Goal: Task Accomplishment & Management: Use online tool/utility

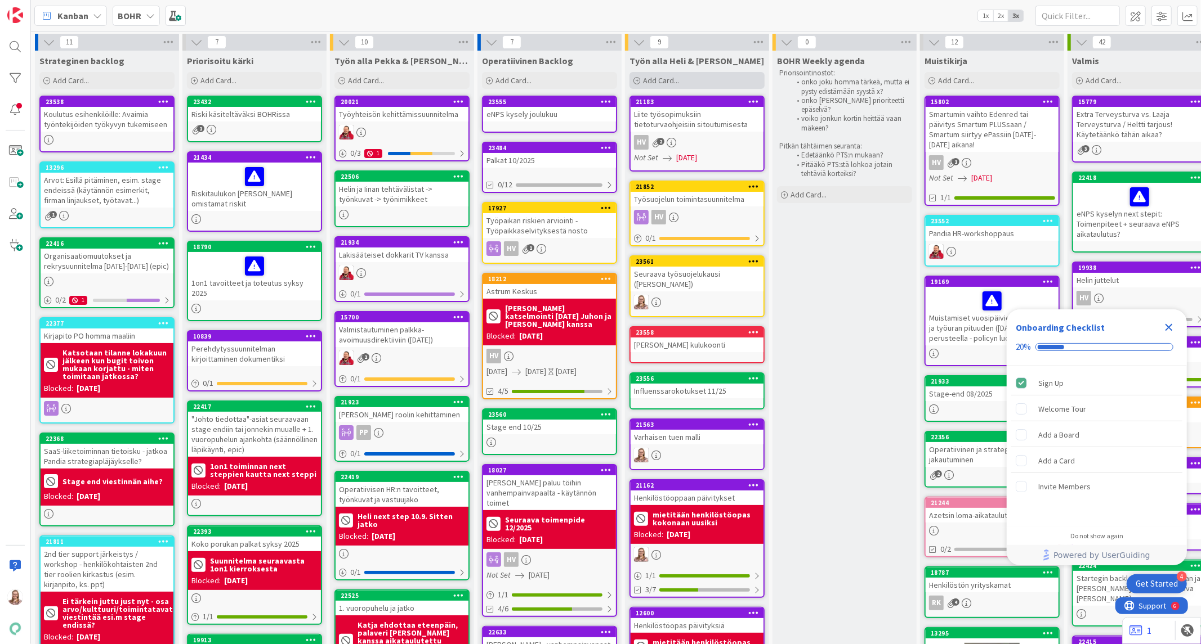
click at [656, 83] on span "Add Card..." at bounding box center [661, 80] width 36 height 10
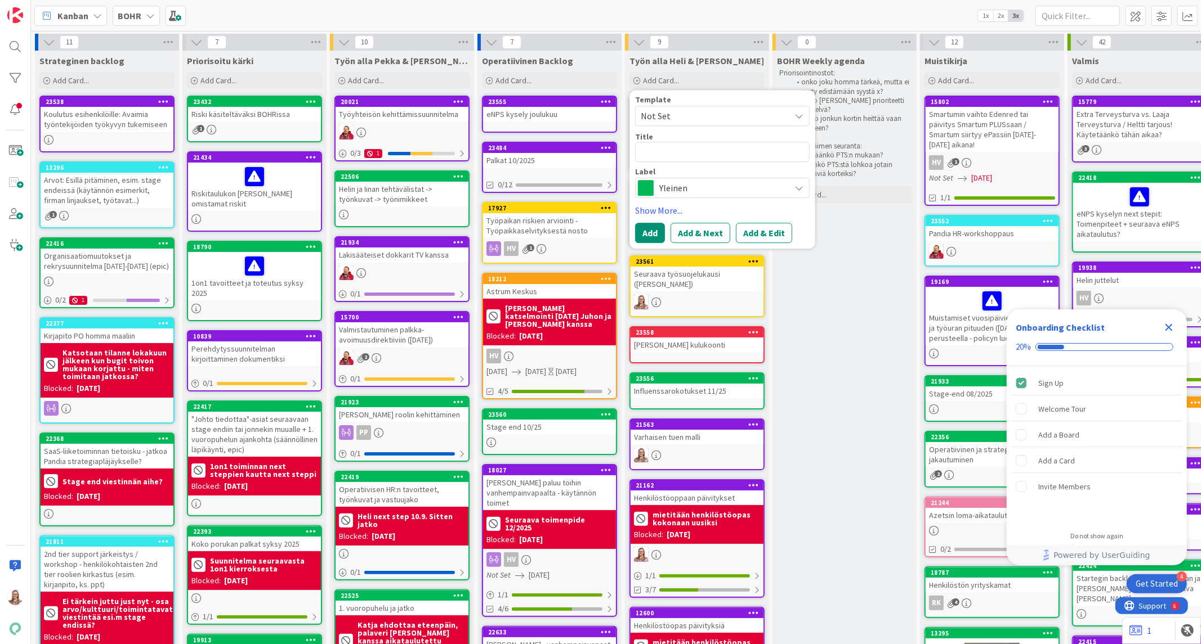
click at [669, 192] on span "Yleinen" at bounding box center [721, 188] width 125 height 16
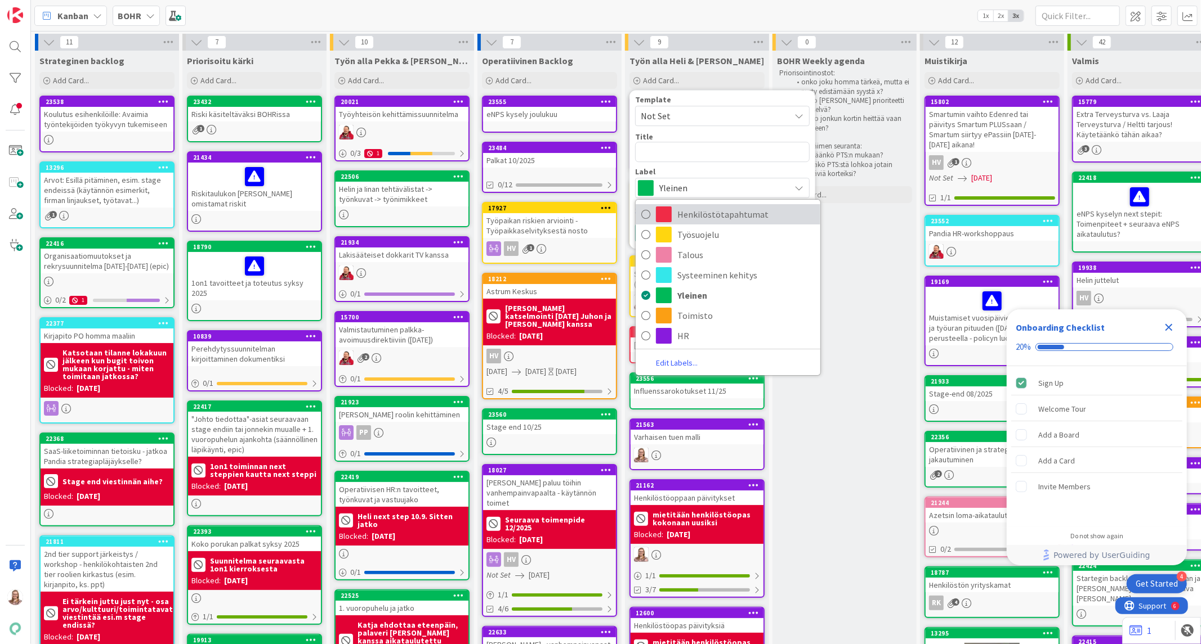
click at [700, 212] on span "Henkilöstötapahtumat" at bounding box center [745, 214] width 137 height 17
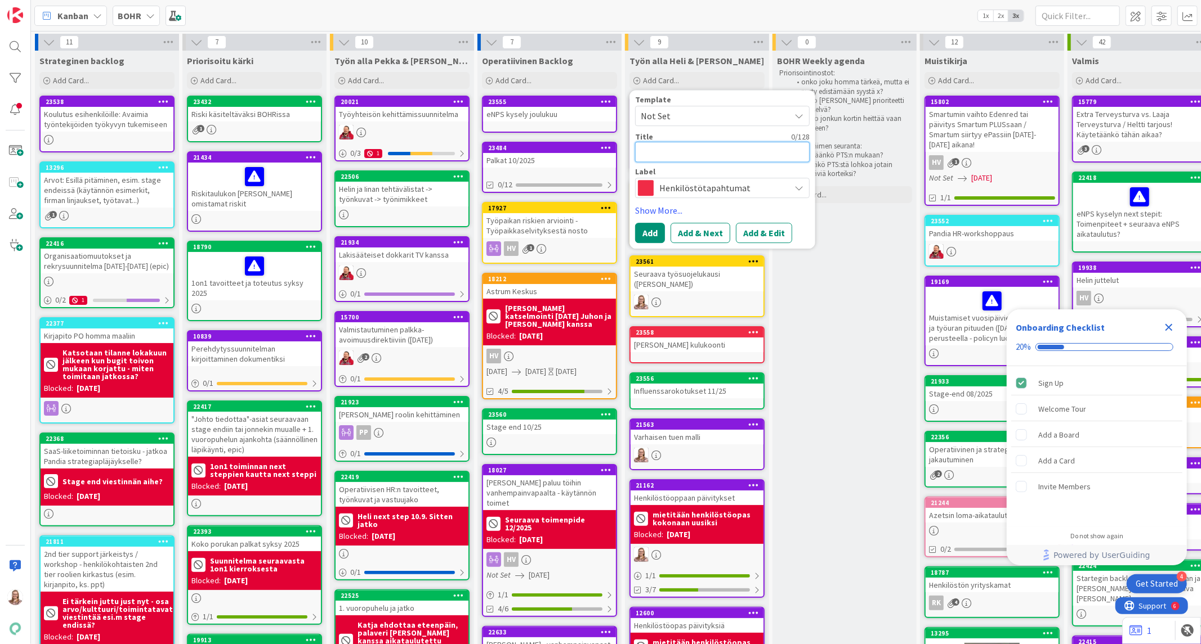
click at [683, 148] on textarea at bounding box center [722, 152] width 174 height 20
type textarea "x"
type textarea "P"
type textarea "x"
type textarea "Pi"
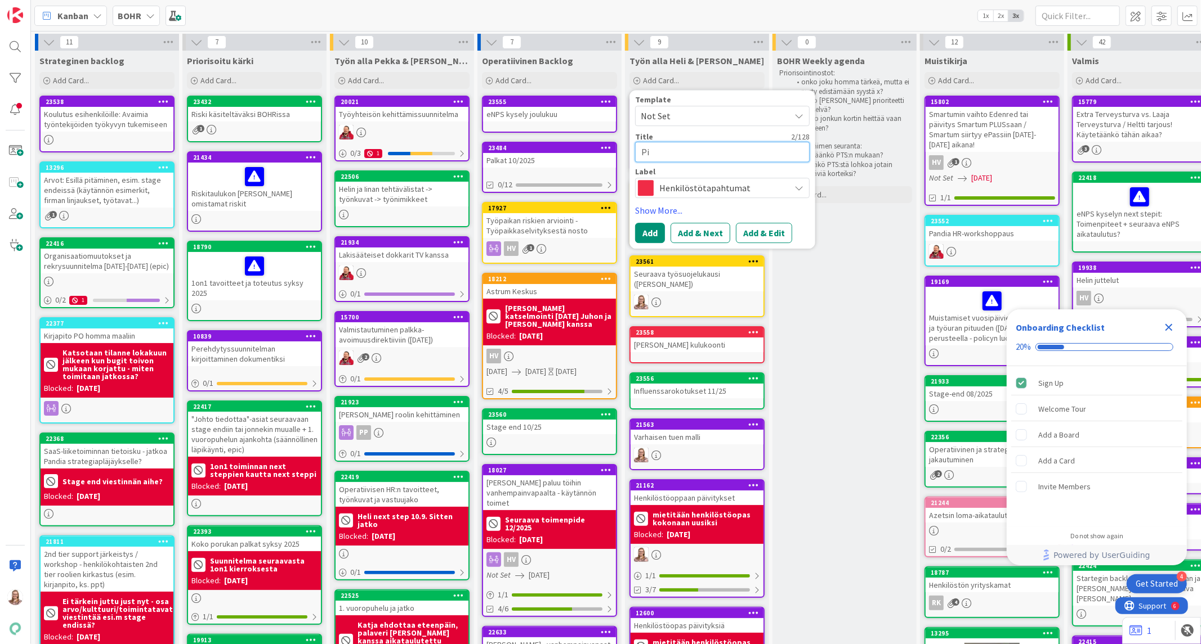
type textarea "x"
type textarea "Pik"
type textarea "x"
type textarea "Pikk"
type textarea "x"
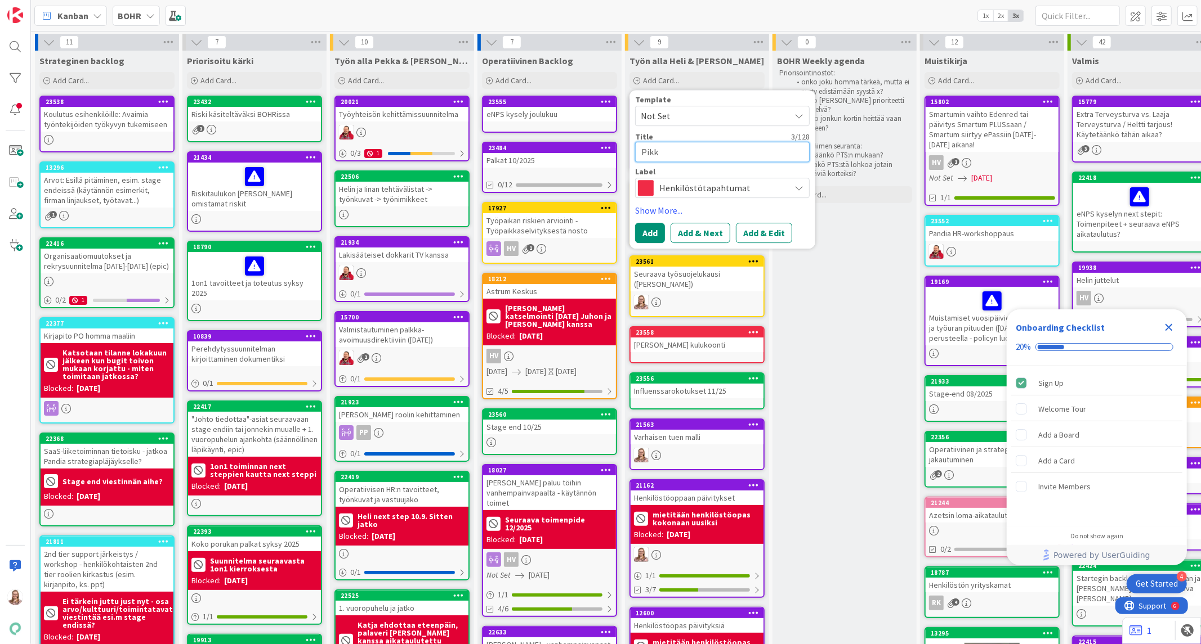
type textarea "Pikku"
type textarea "x"
type textarea "Pikkuj"
type textarea "x"
type textarea "Pikkujo"
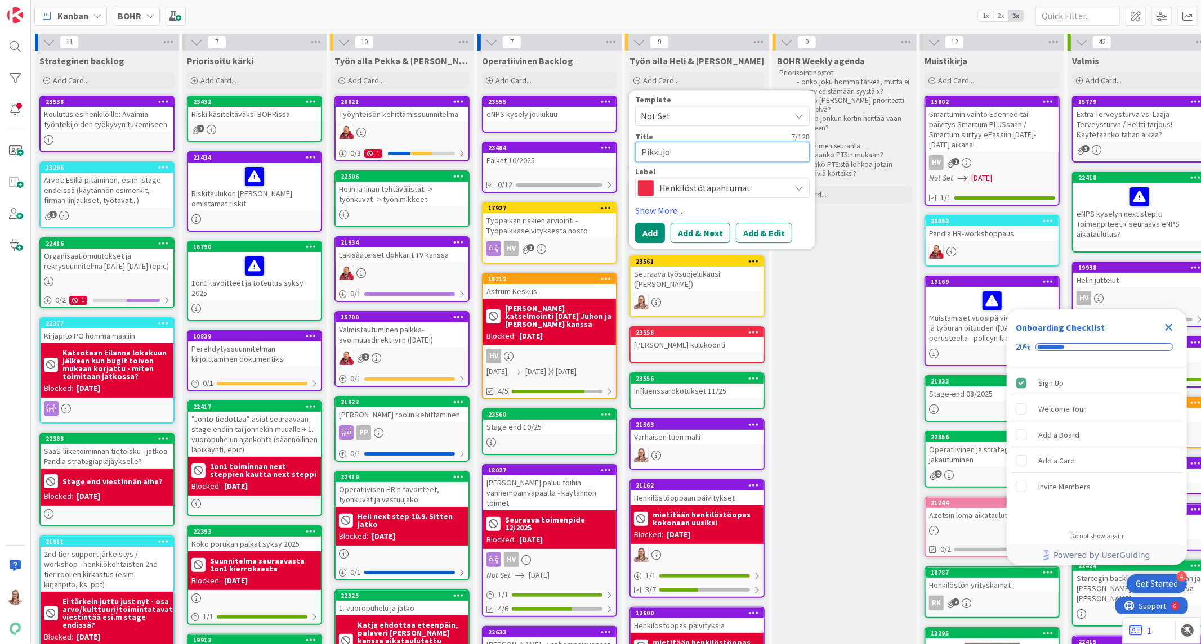
type textarea "x"
type textarea "Pikkujou"
type textarea "x"
type textarea "Pikkujoul"
type textarea "x"
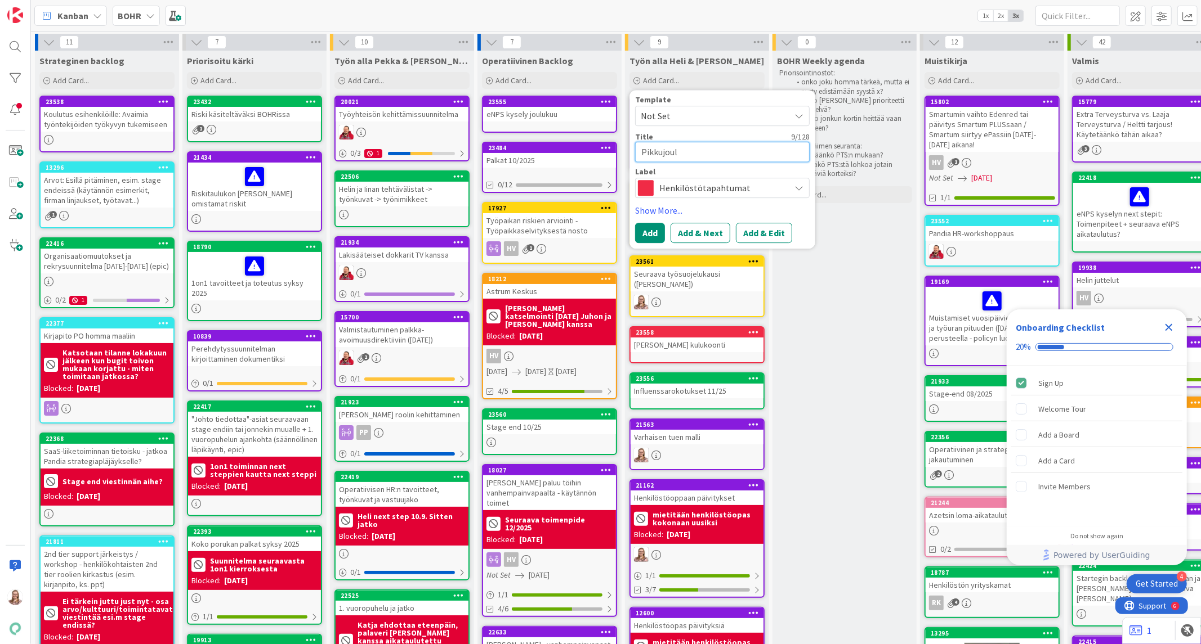
type textarea "Pikkujoulu"
type textarea "x"
type textarea "Pikkujoulut"
click at [751, 234] on button "Add & Edit" at bounding box center [764, 233] width 56 height 20
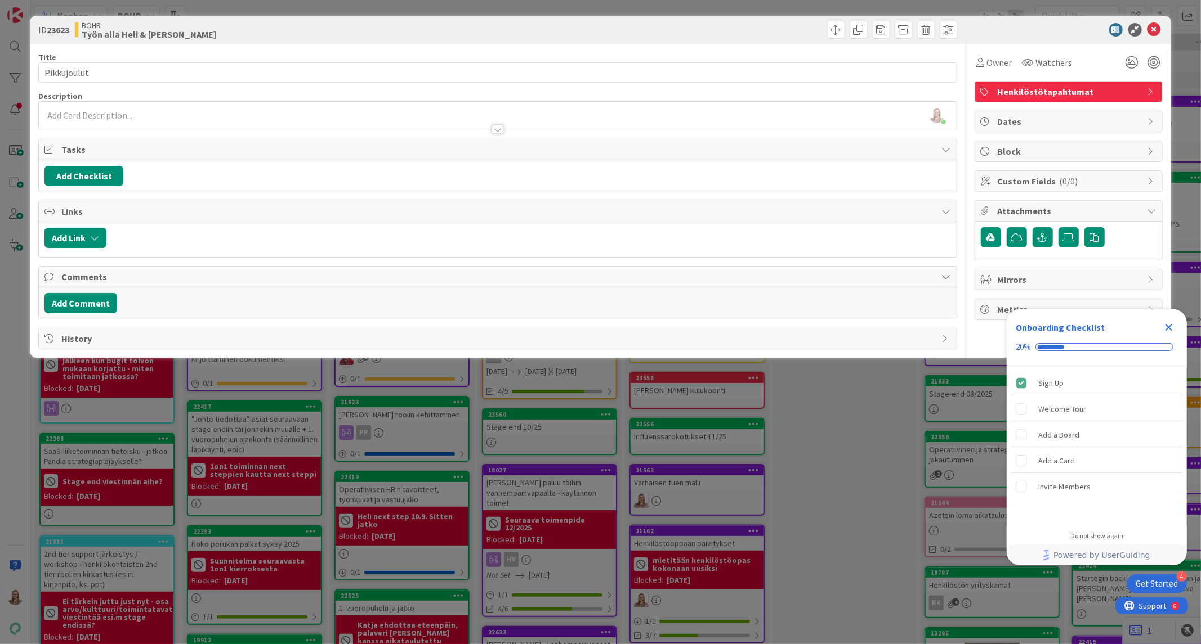
click at [1166, 326] on icon "Close Checklist" at bounding box center [1168, 327] width 7 height 7
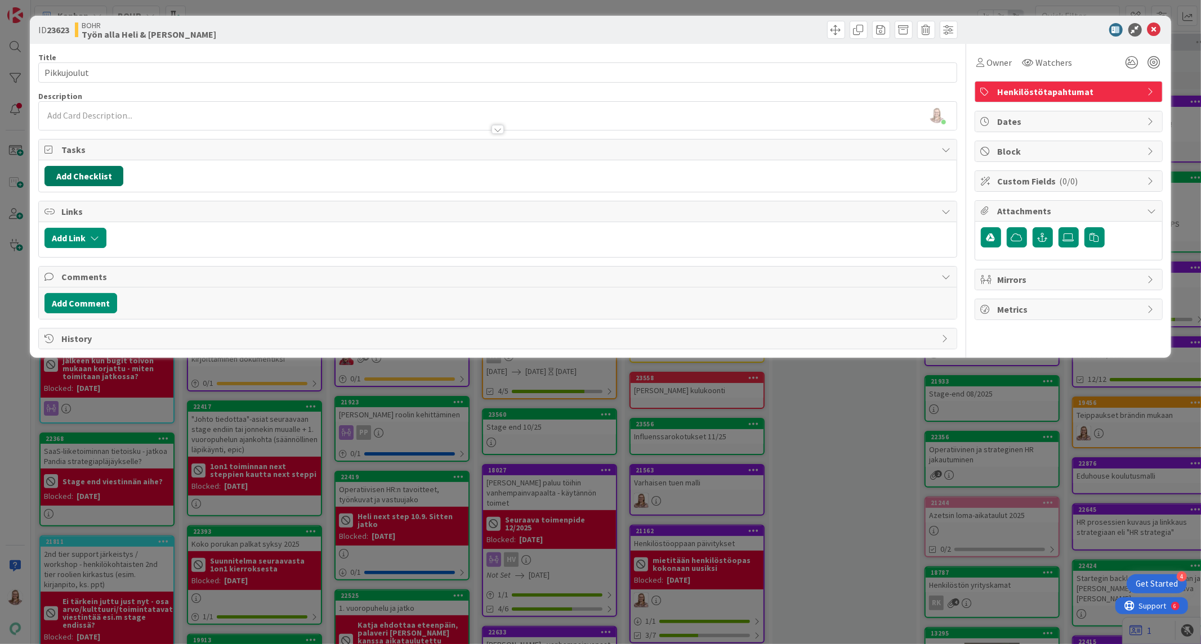
click at [68, 173] on button "Add Checklist" at bounding box center [83, 176] width 79 height 20
click at [259, 156] on span "Tasks" at bounding box center [498, 150] width 874 height 14
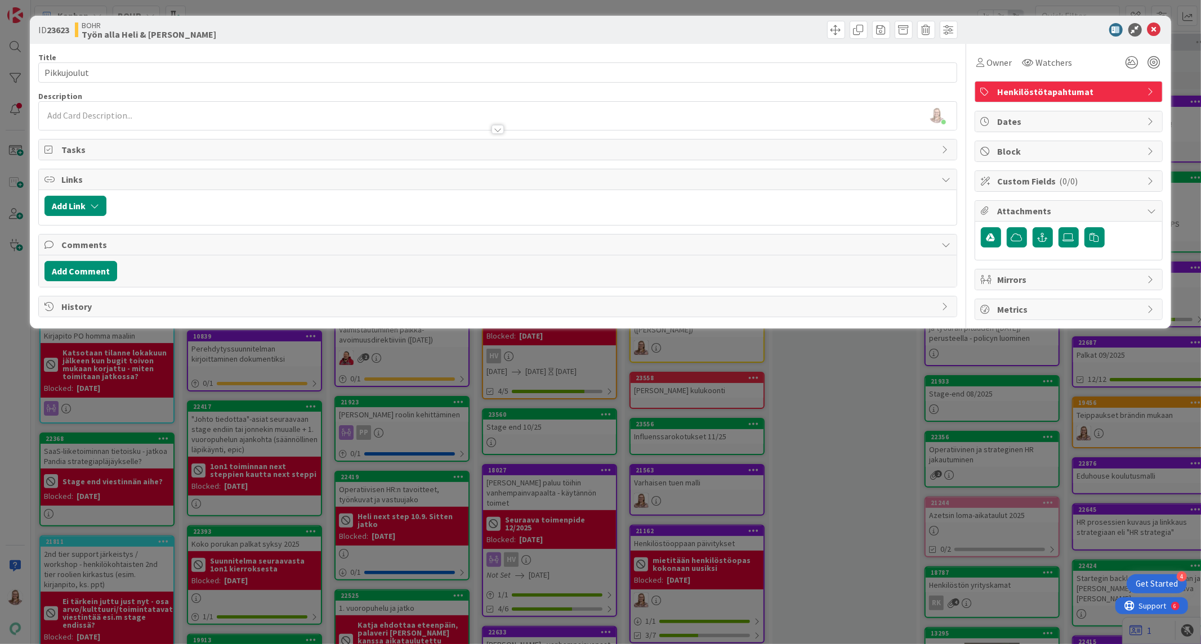
click at [111, 150] on span "Tasks" at bounding box center [498, 150] width 874 height 14
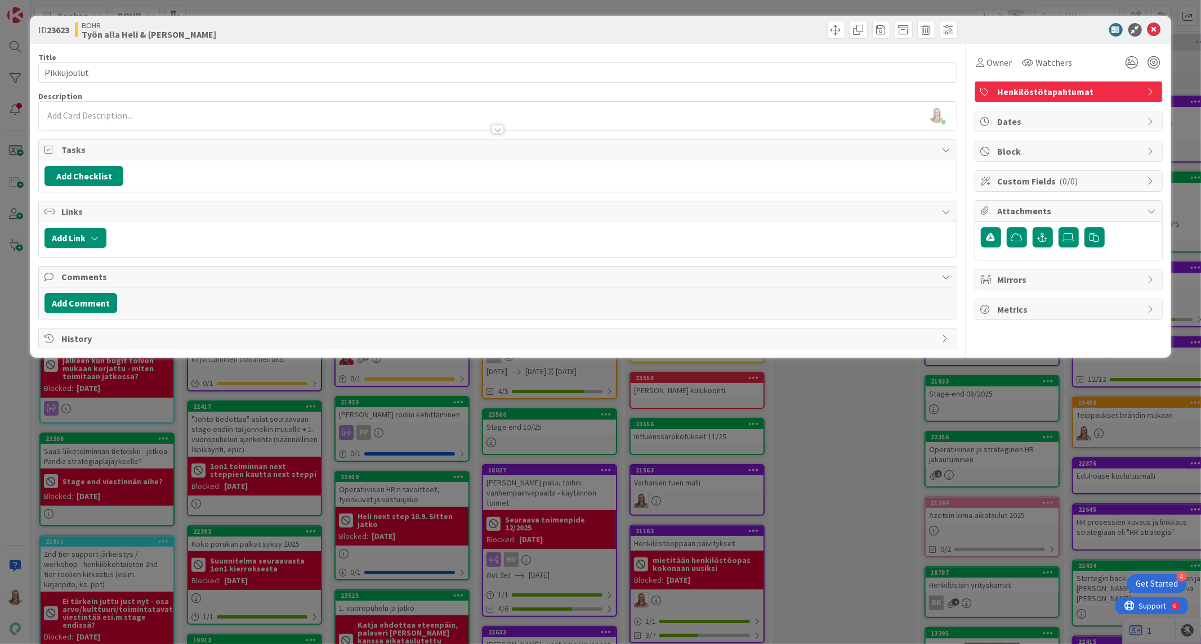
click at [51, 147] on icon at bounding box center [49, 149] width 11 height 9
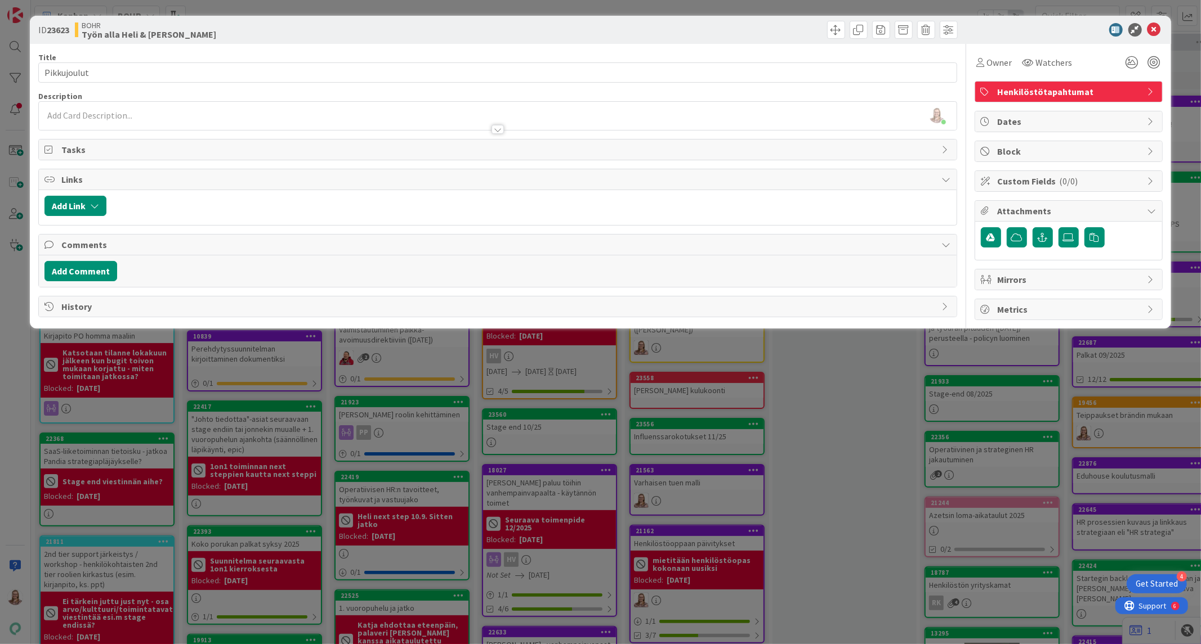
click at [51, 147] on icon at bounding box center [49, 149] width 11 height 9
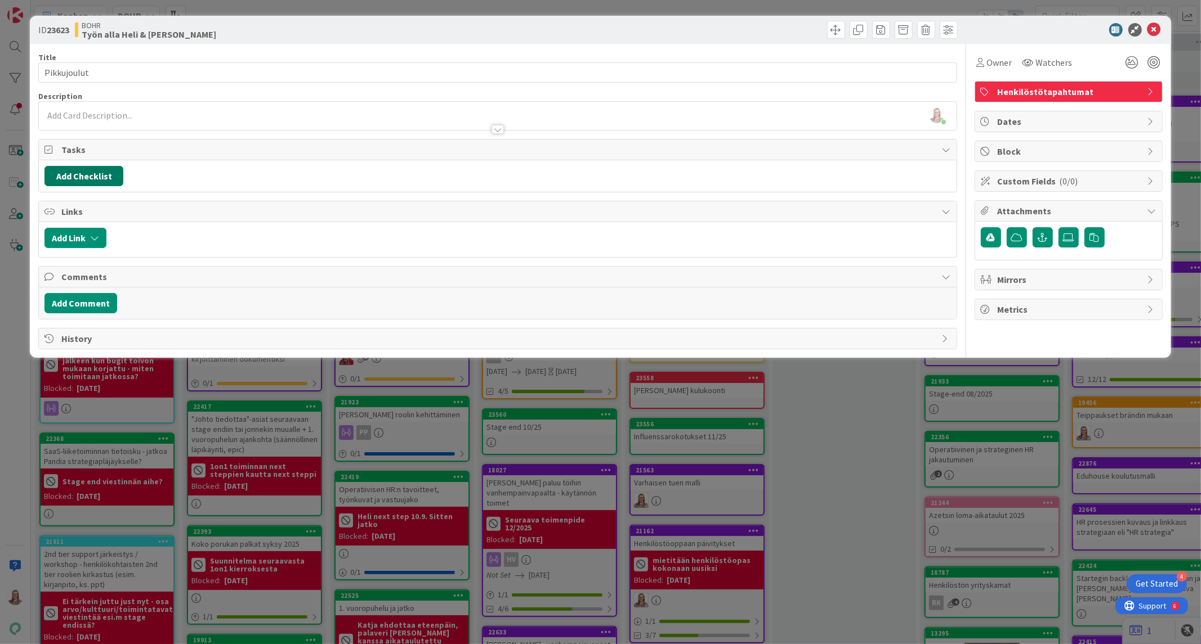
click at [91, 177] on button "Add Checklist" at bounding box center [83, 176] width 79 height 20
type input "To do"
click at [65, 257] on button "Add" at bounding box center [65, 256] width 30 height 20
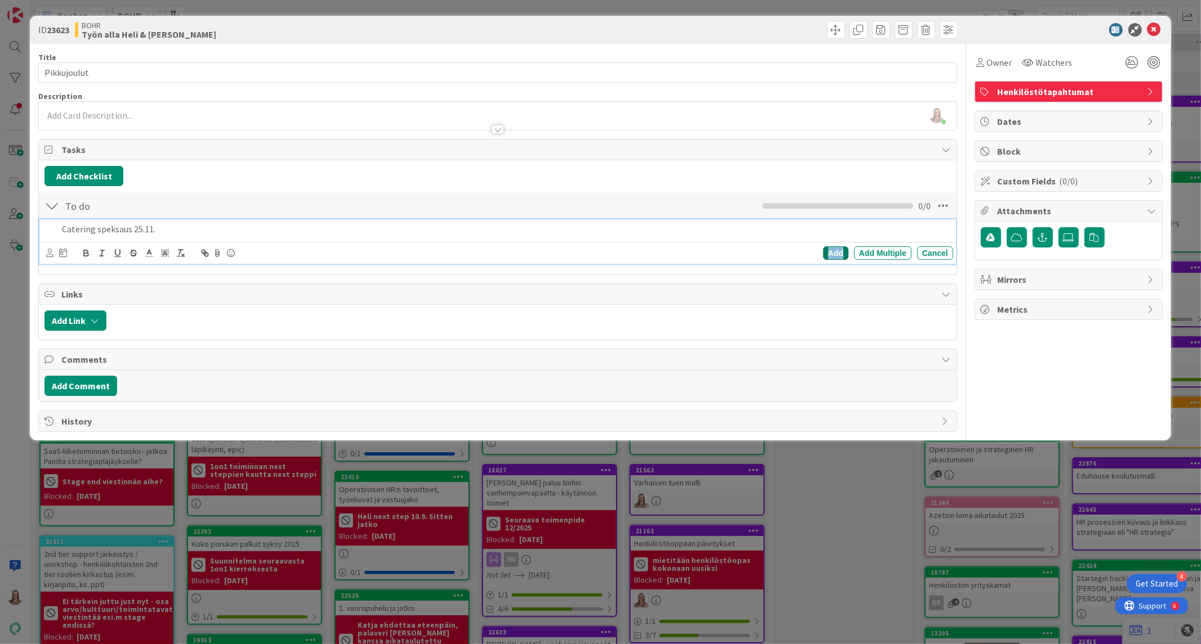
click at [839, 252] on div "Add" at bounding box center [835, 254] width 25 height 14
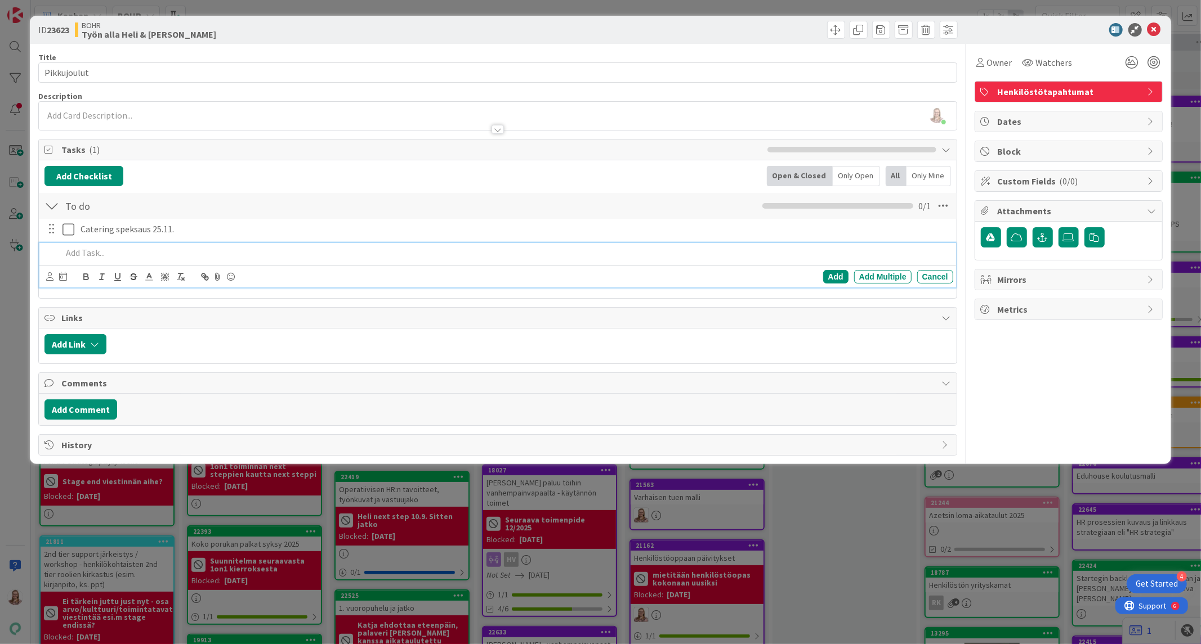
click at [89, 252] on p at bounding box center [505, 253] width 886 height 13
click at [831, 276] on div "Add" at bounding box center [835, 277] width 25 height 14
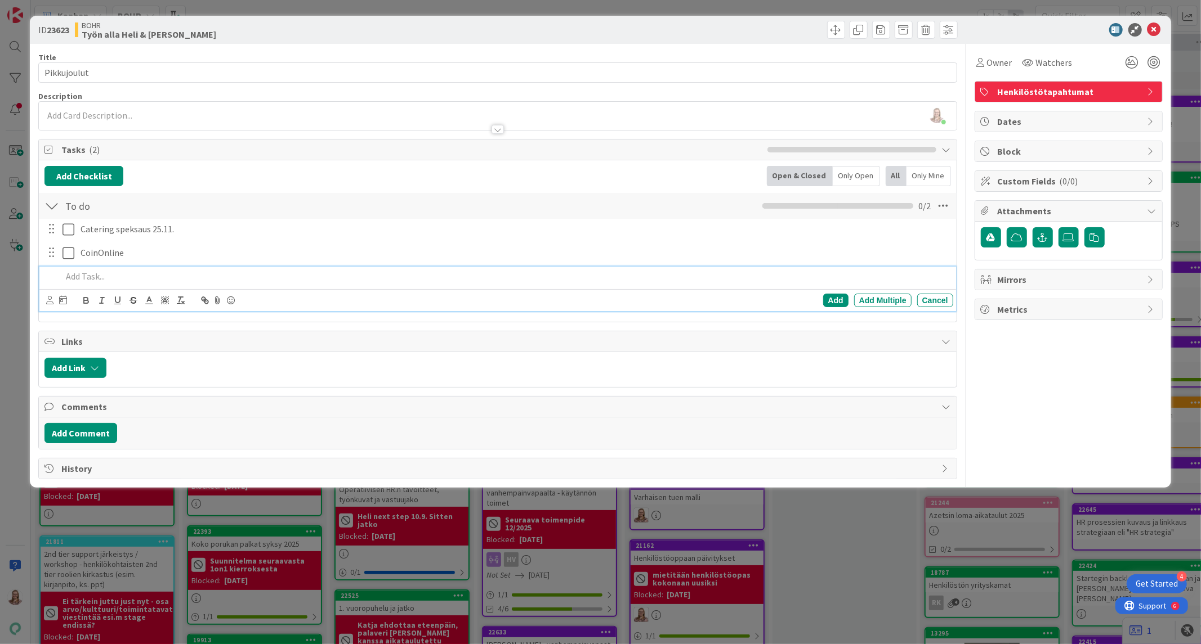
click at [151, 275] on p at bounding box center [505, 276] width 886 height 13
click at [830, 296] on div "Add" at bounding box center [835, 301] width 25 height 14
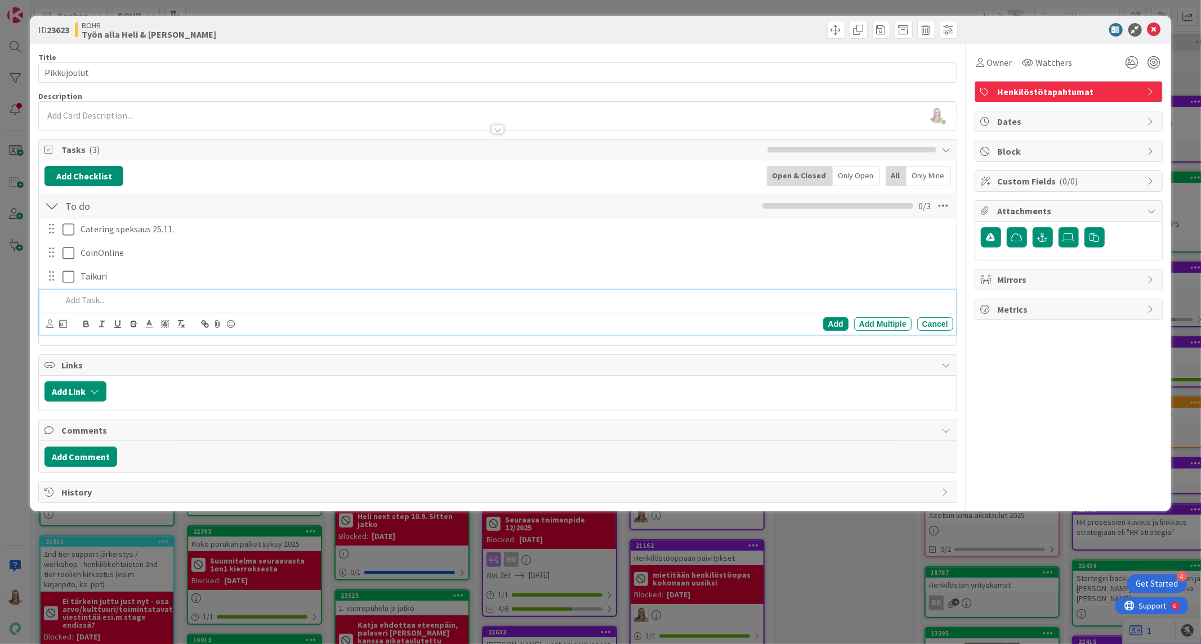
click at [93, 301] on p at bounding box center [505, 300] width 886 height 13
click at [829, 328] on div "Add" at bounding box center [835, 324] width 25 height 14
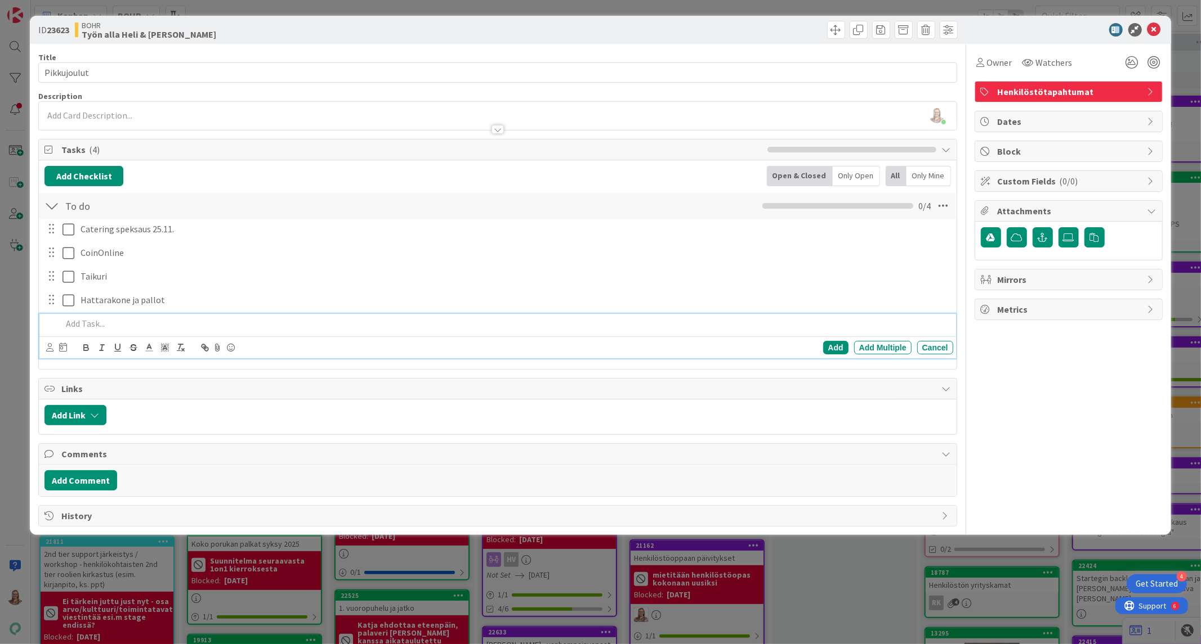
click at [155, 326] on p at bounding box center [505, 323] width 886 height 13
click at [836, 342] on div "Add" at bounding box center [835, 348] width 25 height 14
click at [113, 336] on div "Catering speksaus 25.11. Update Cancel CoinOnline Update Cancel Taikuri Update …" at bounding box center [497, 290] width 906 height 143
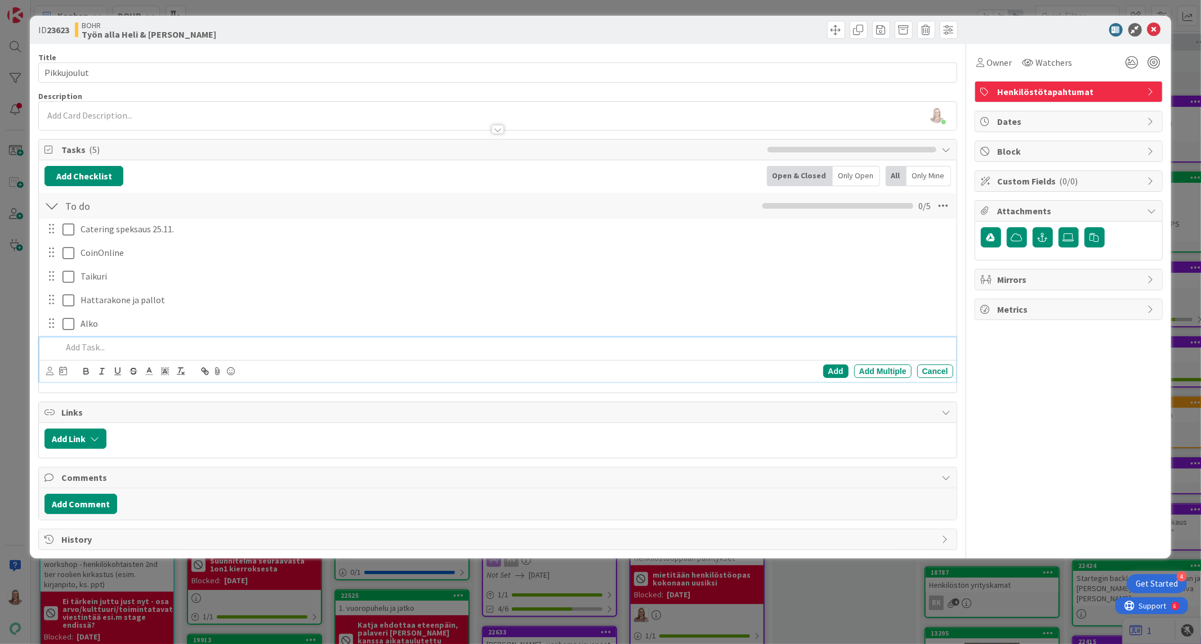
click at [109, 344] on p at bounding box center [505, 347] width 886 height 13
click at [839, 375] on div "Add" at bounding box center [835, 372] width 25 height 14
click at [121, 111] on div "[PERSON_NAME] joined 3 m ago" at bounding box center [497, 116] width 917 height 28
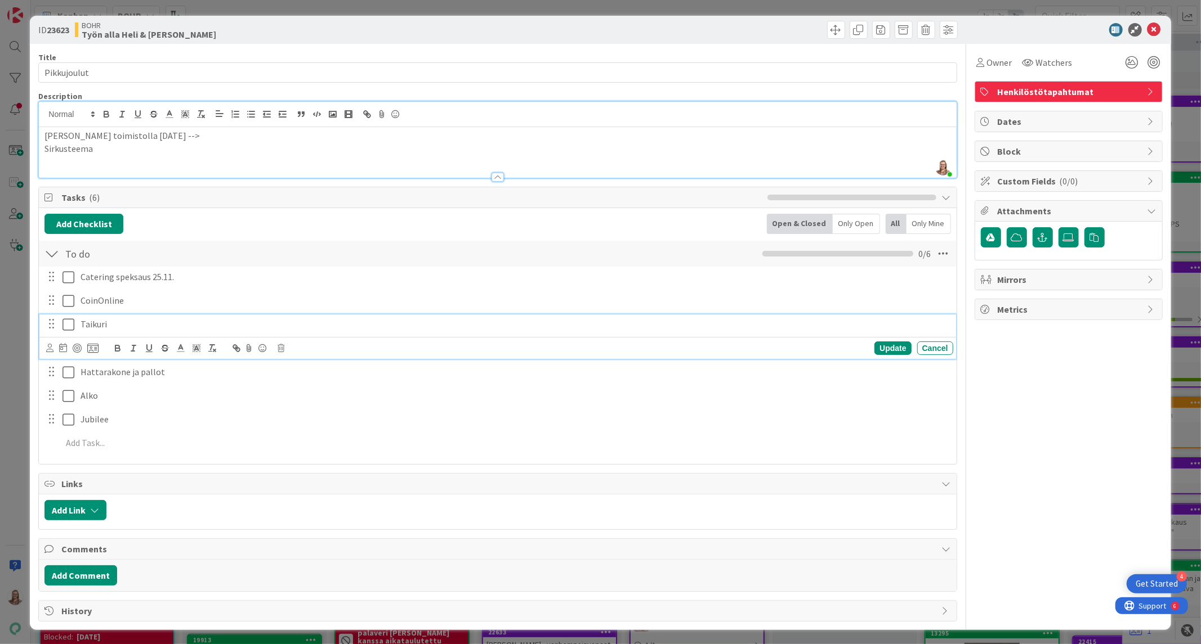
click at [249, 317] on div "Taikuri" at bounding box center [514, 325] width 877 height 20
click at [888, 348] on div "Update" at bounding box center [892, 349] width 37 height 14
click at [142, 300] on p "CoinOnline" at bounding box center [514, 300] width 868 height 13
click at [895, 324] on div "Update" at bounding box center [892, 325] width 37 height 14
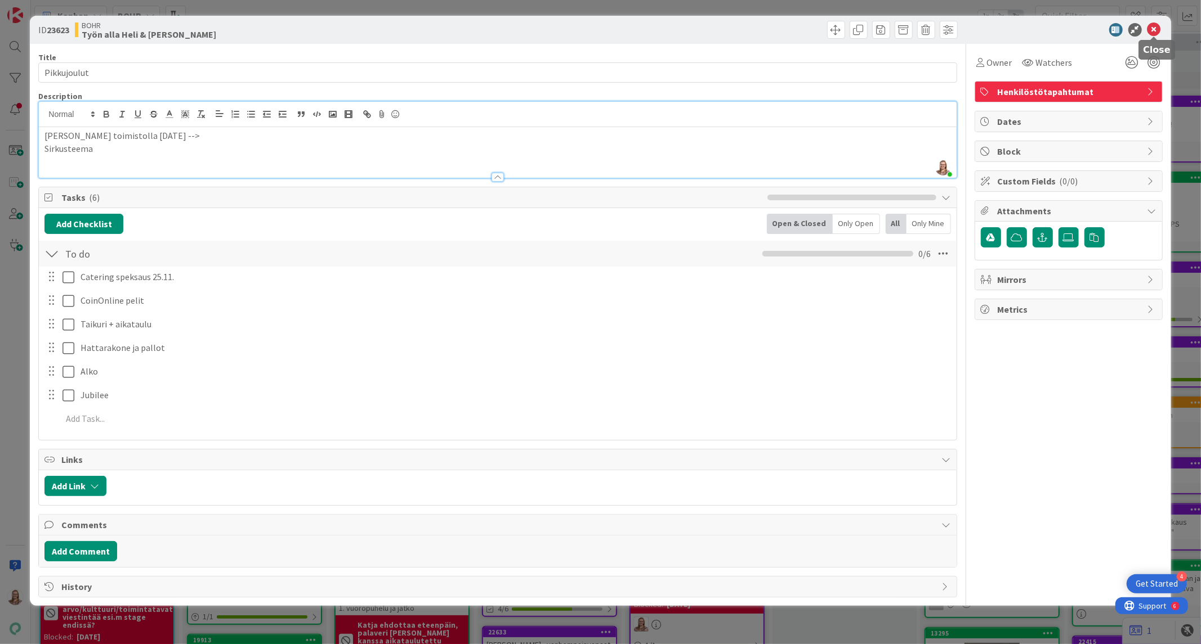
click at [1152, 26] on icon at bounding box center [1154, 30] width 14 height 14
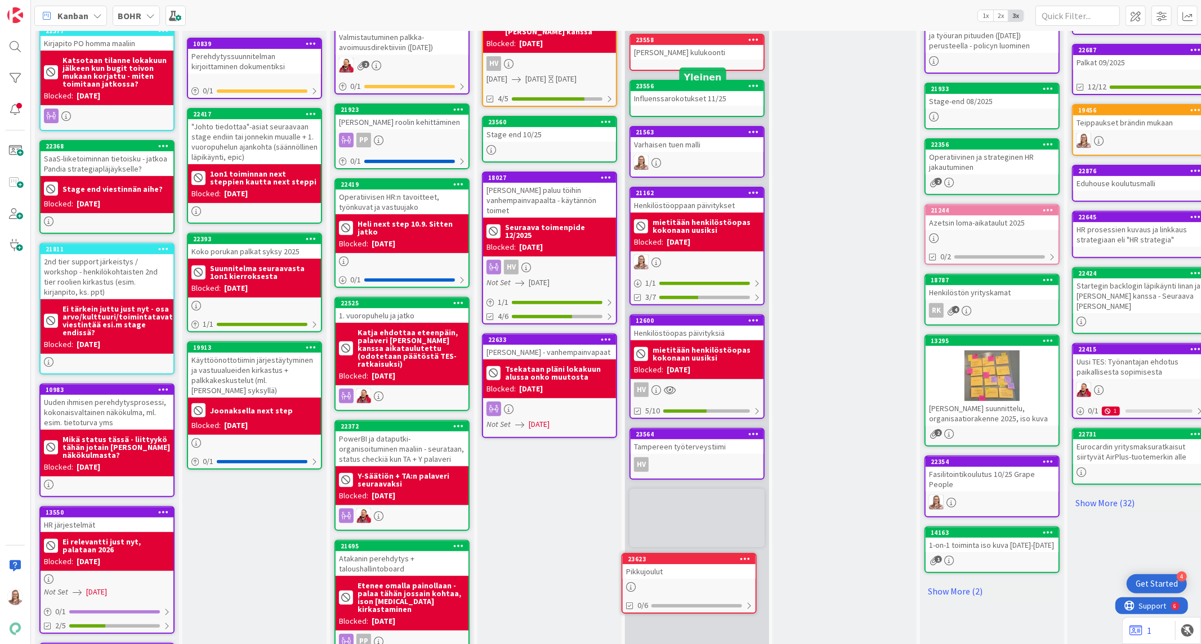
scroll to position [316, 0]
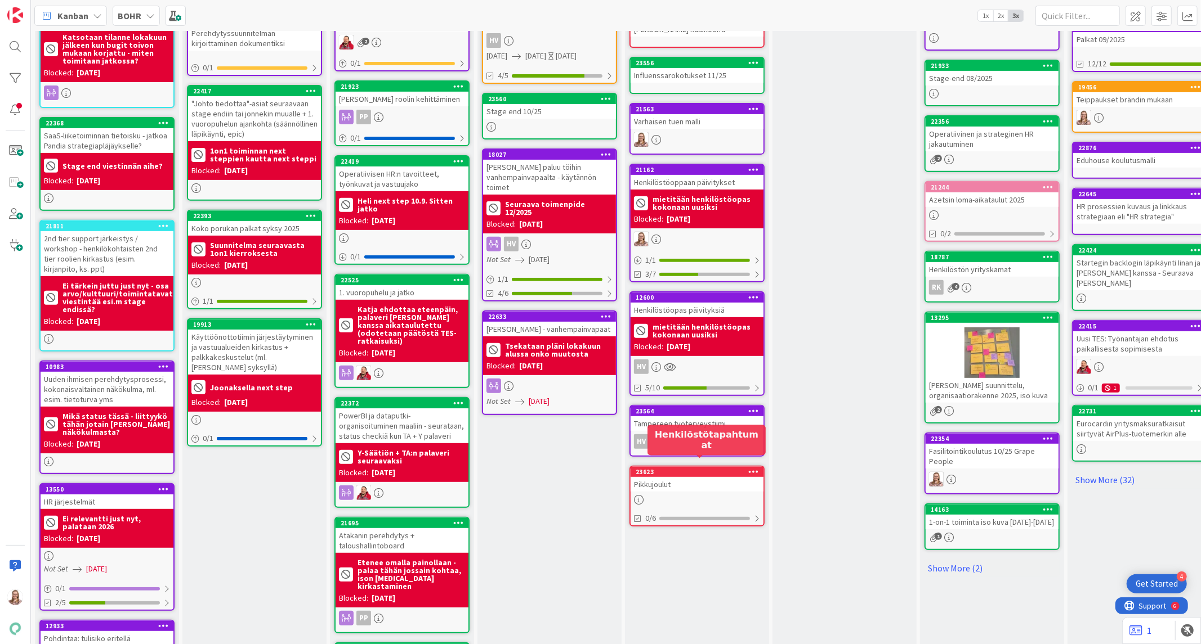
click at [693, 468] on div "23623" at bounding box center [699, 472] width 128 height 8
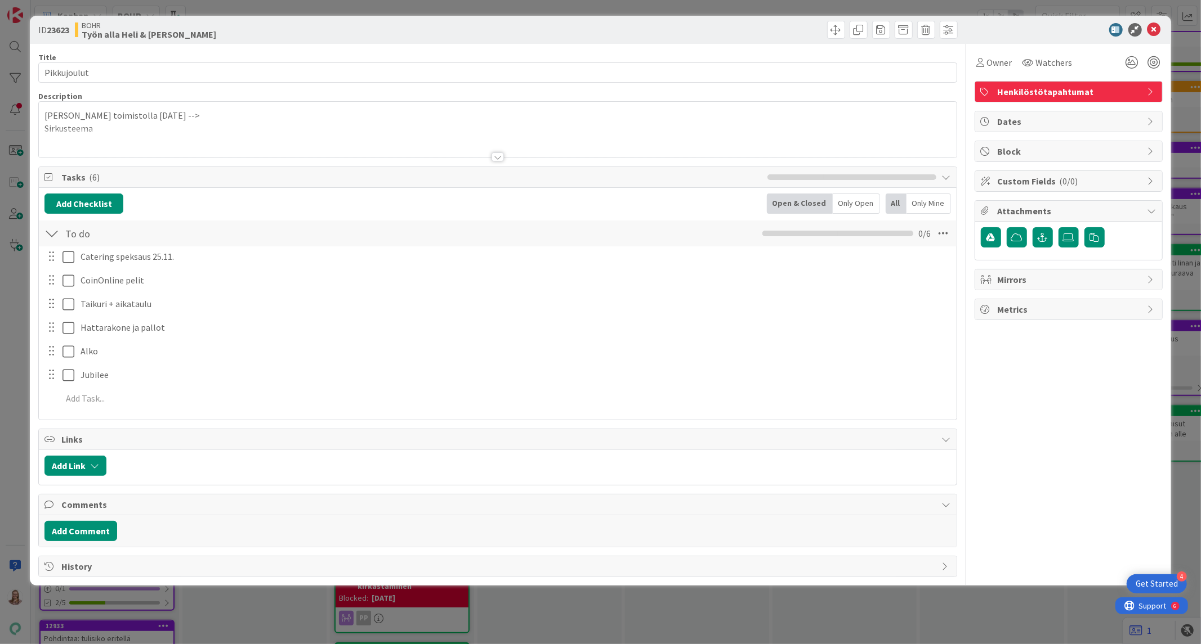
click at [1029, 210] on span "Attachments" at bounding box center [1069, 211] width 144 height 14
drag, startPoint x: 1004, startPoint y: 208, endPoint x: 1012, endPoint y: 210, distance: 8.6
click at [1004, 208] on span "Attachments" at bounding box center [1069, 211] width 144 height 14
click at [1072, 240] on icon at bounding box center [1068, 237] width 11 height 9
click at [1058, 227] on input "file" at bounding box center [1058, 227] width 0 height 0
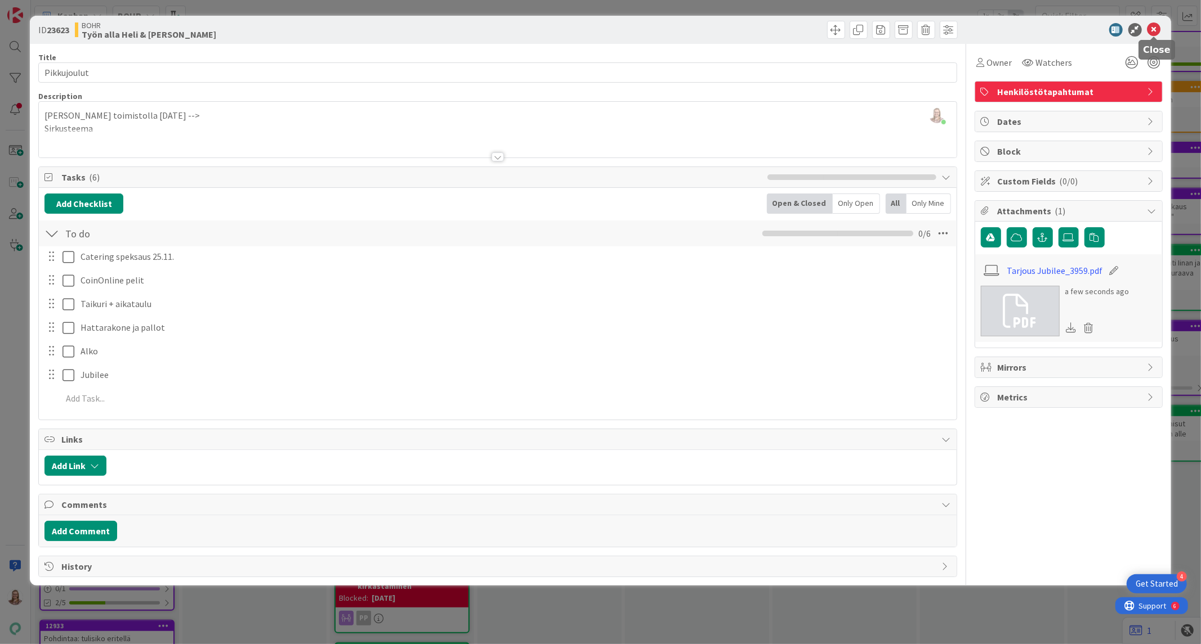
click at [1152, 31] on icon at bounding box center [1154, 30] width 14 height 14
